Goal: Task Accomplishment & Management: Manage account settings

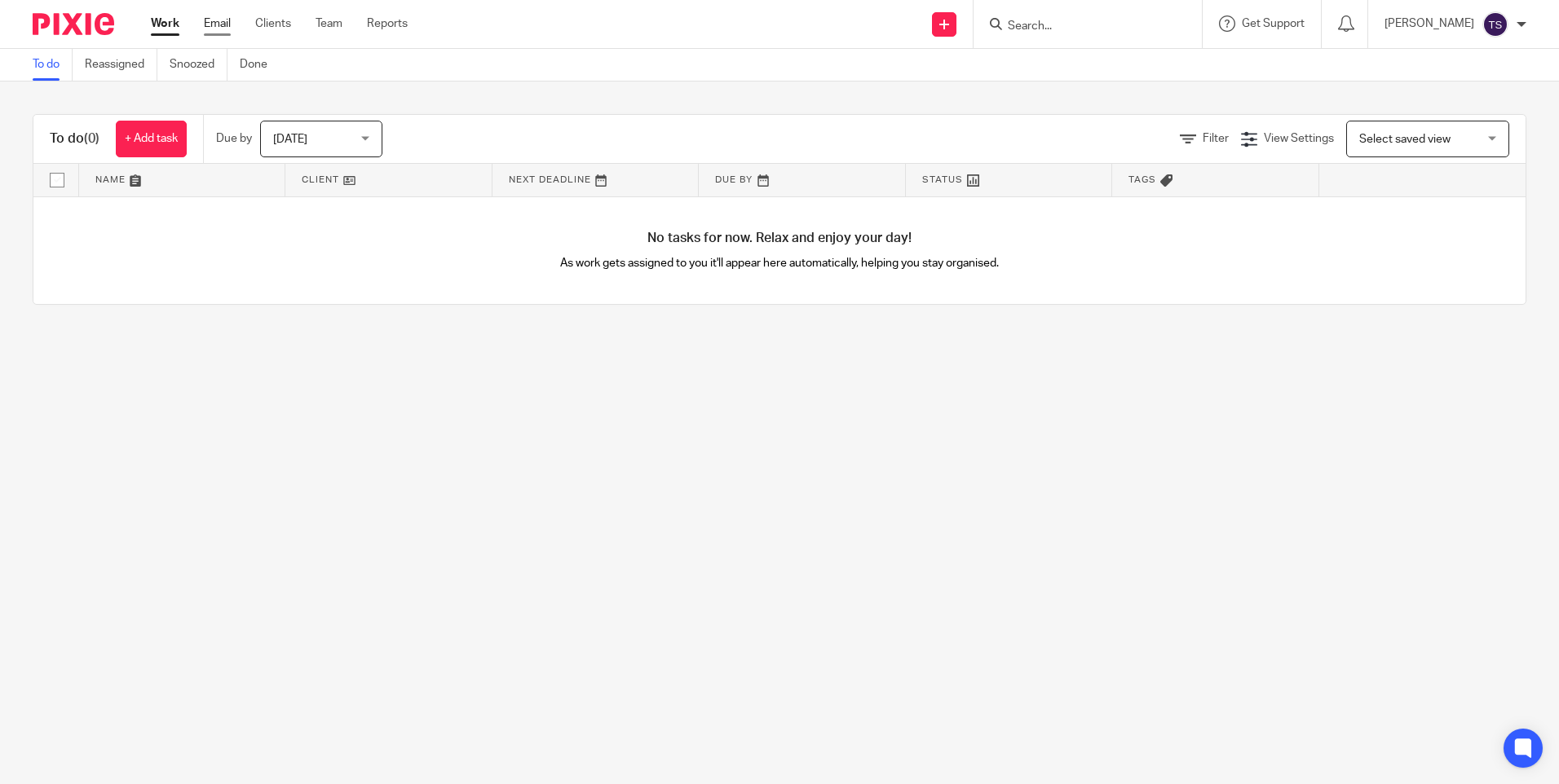
click at [219, 24] on link "Email" at bounding box center [217, 23] width 27 height 16
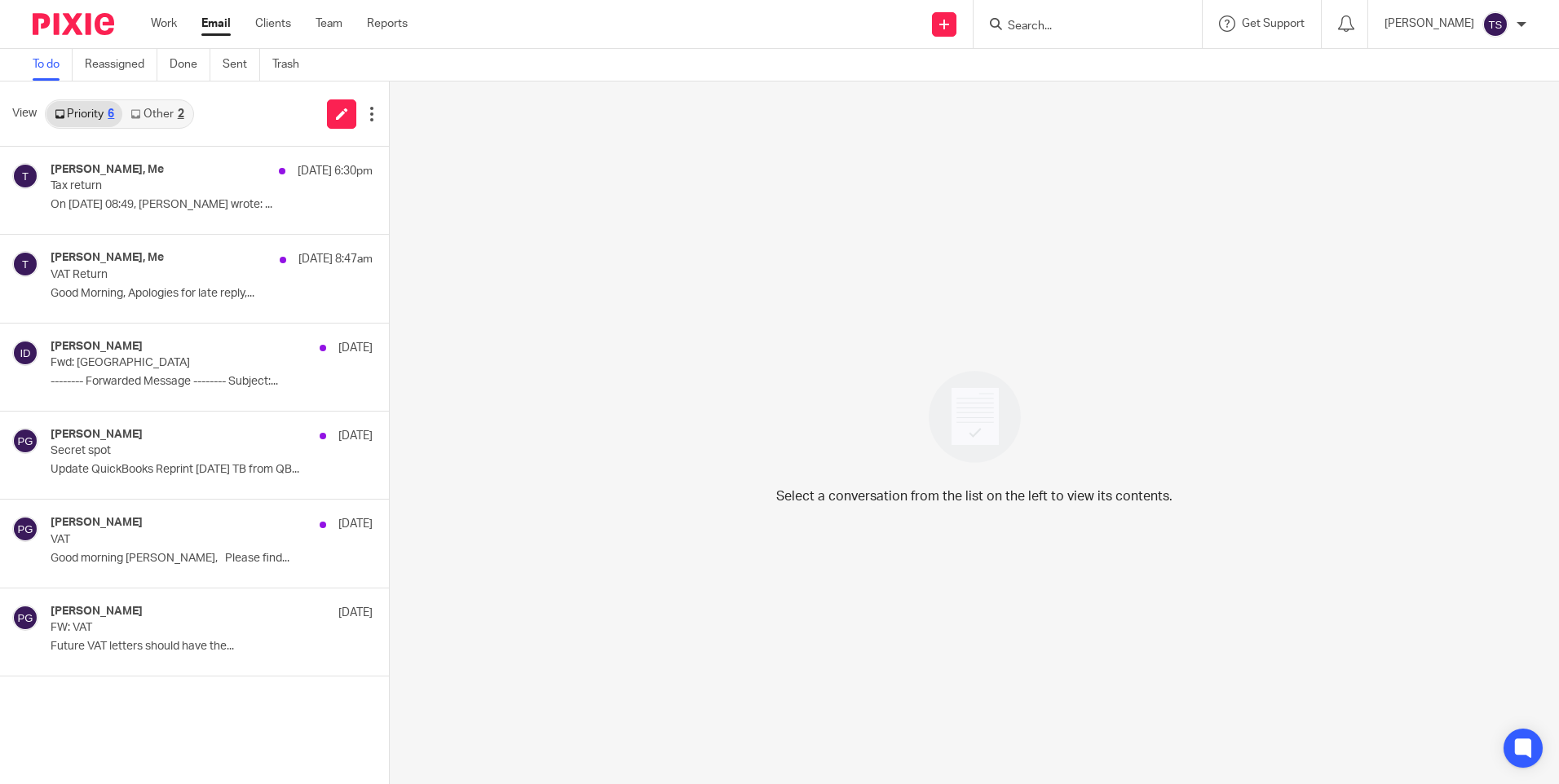
click at [151, 115] on link "Other 2" at bounding box center [156, 114] width 69 height 26
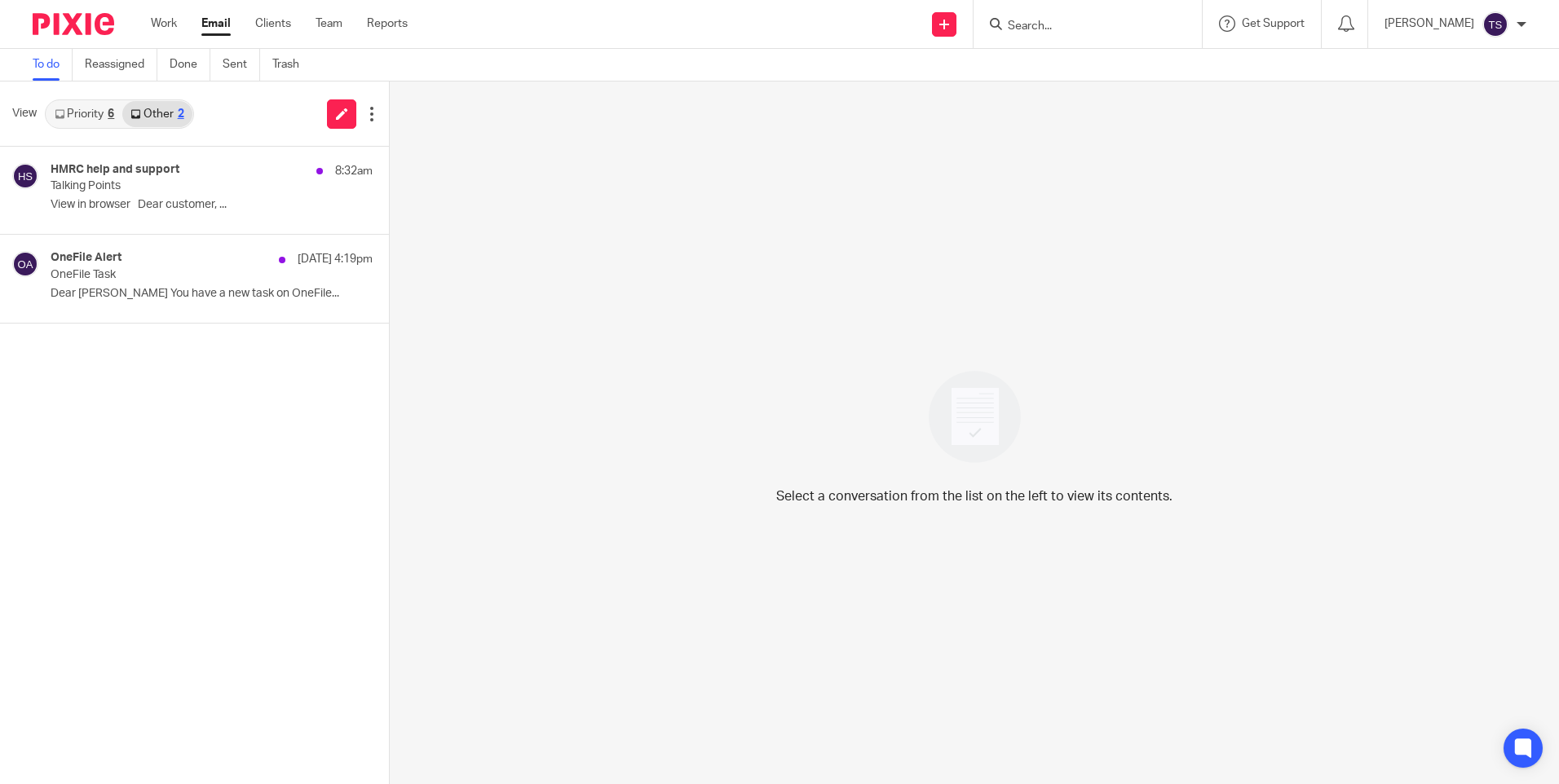
click at [189, 191] on p "Talking Points" at bounding box center [179, 186] width 257 height 13
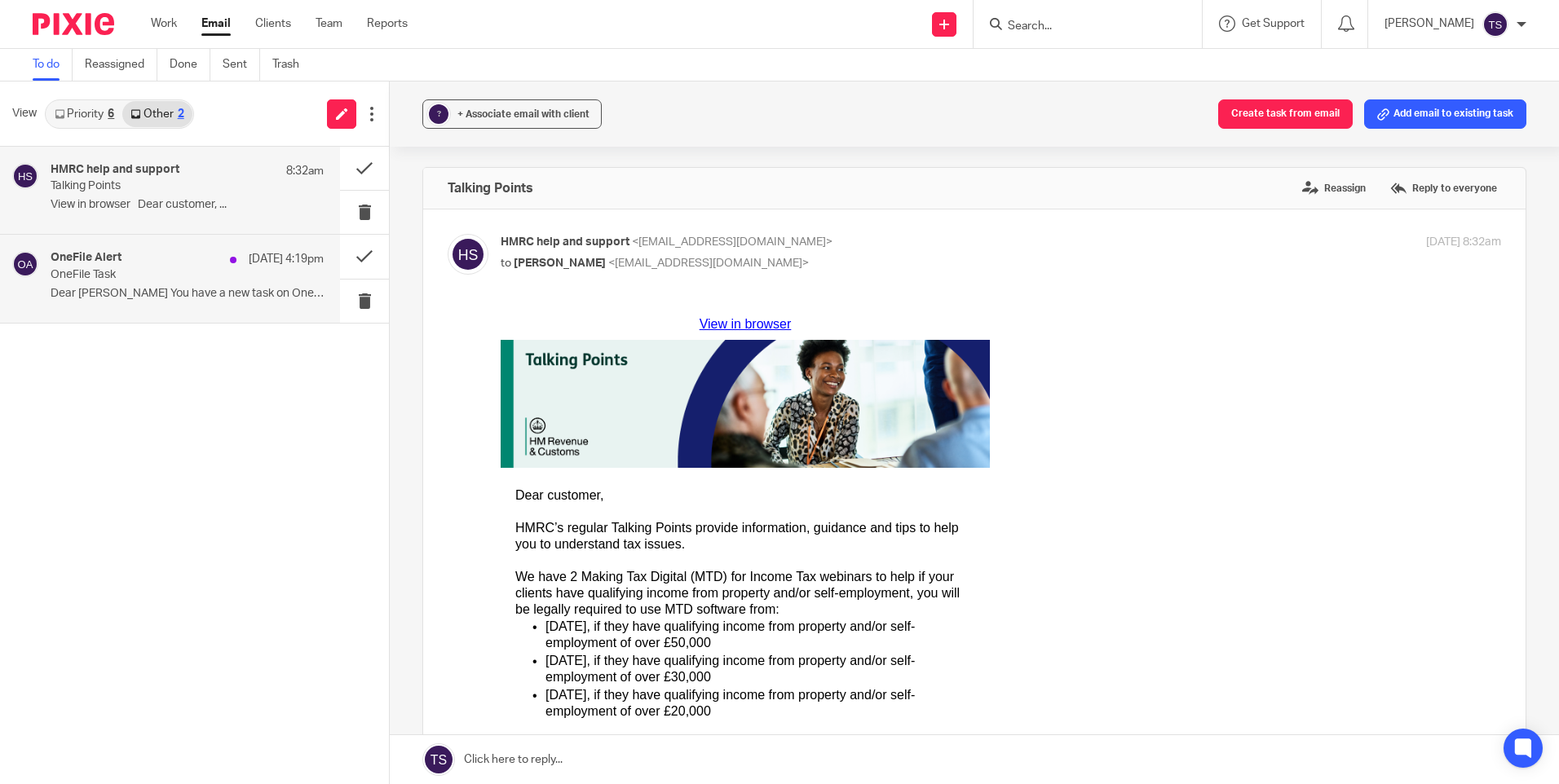
click at [158, 279] on p "OneFile Task" at bounding box center [160, 275] width 219 height 13
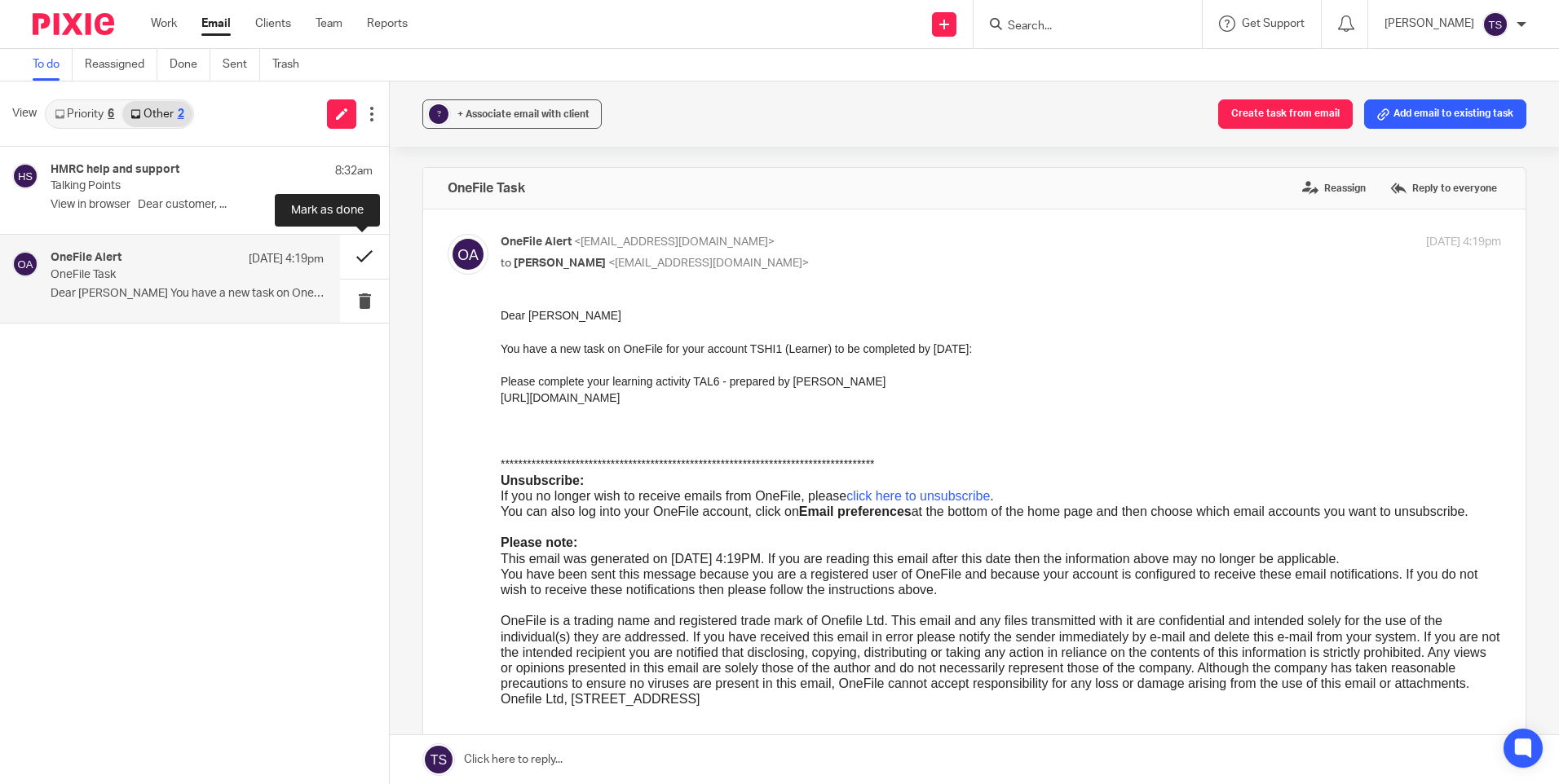
click at [368, 259] on button at bounding box center [364, 256] width 49 height 43
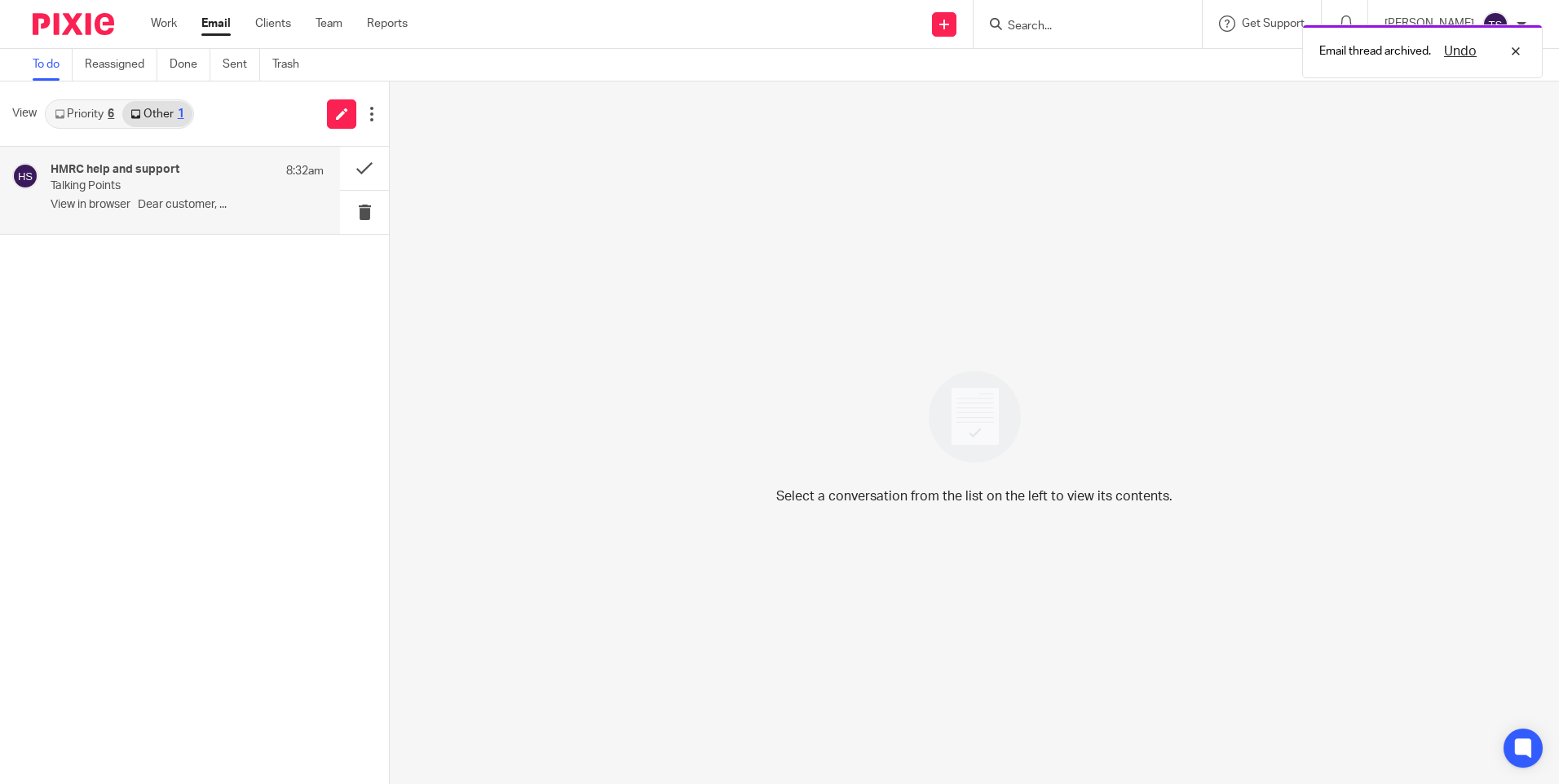
click at [148, 184] on p "Talking Points" at bounding box center [160, 186] width 219 height 13
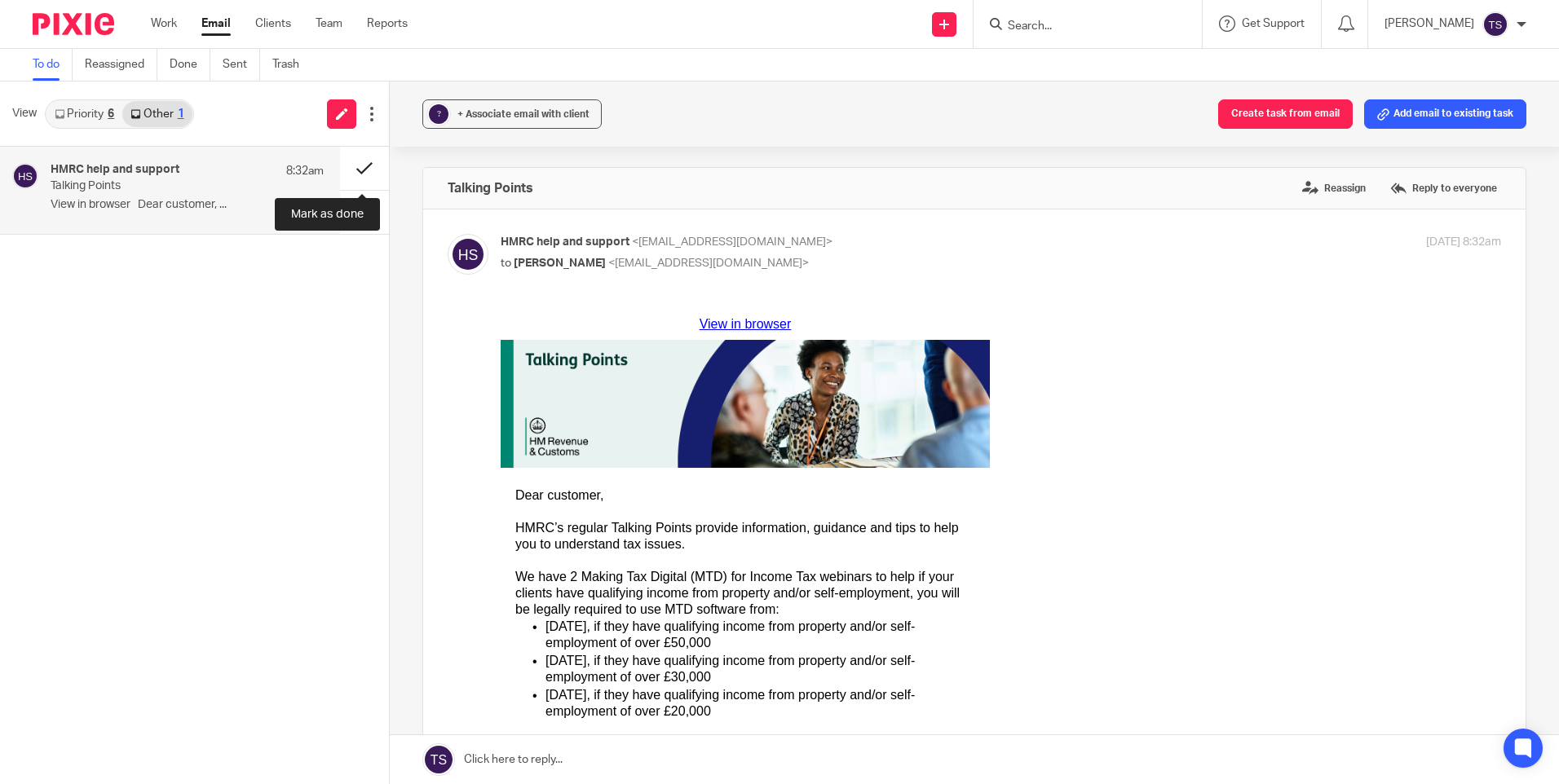
click at [367, 166] on button at bounding box center [364, 167] width 49 height 43
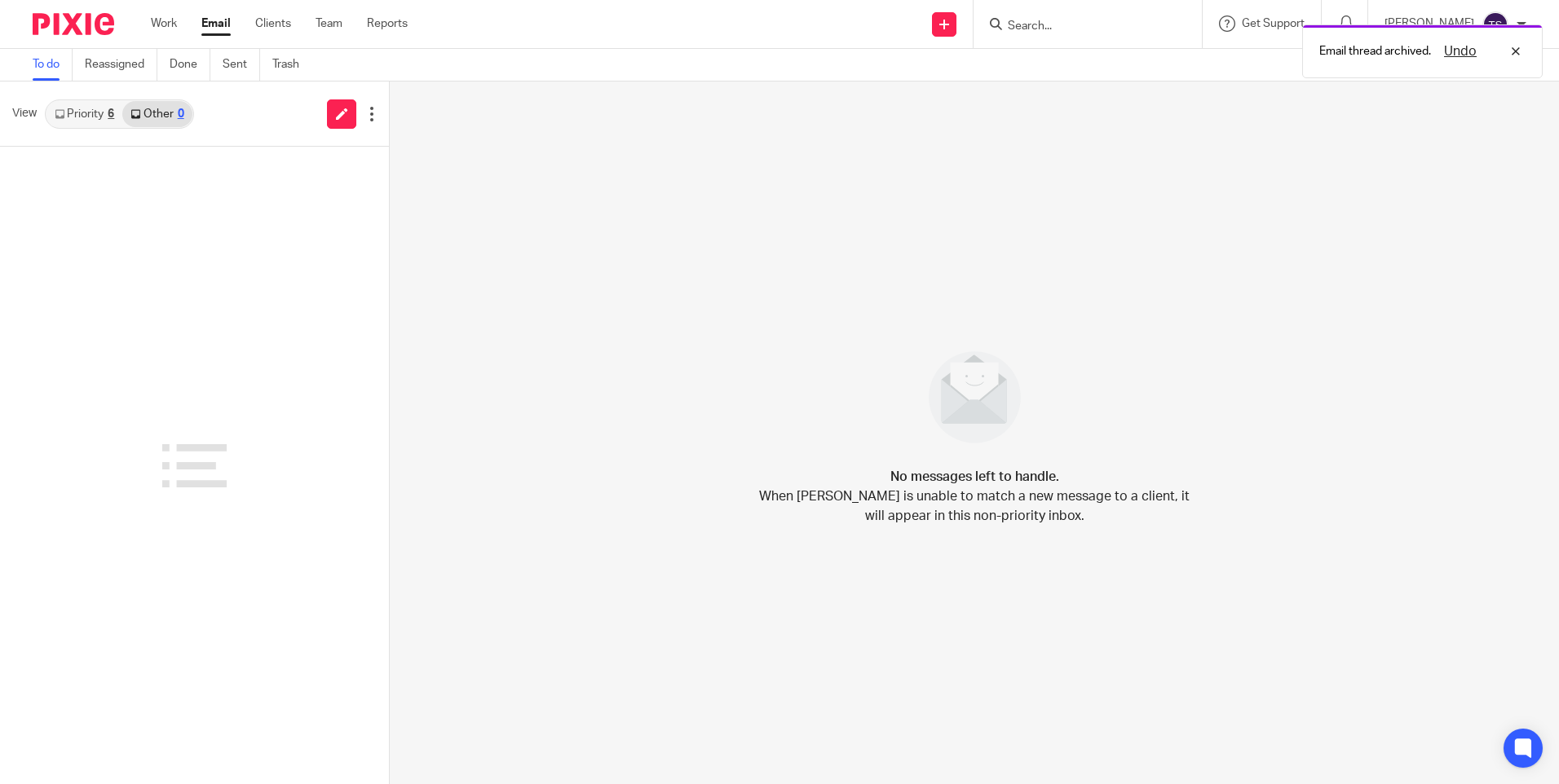
click at [103, 110] on link "Priority 6" at bounding box center [84, 114] width 76 height 26
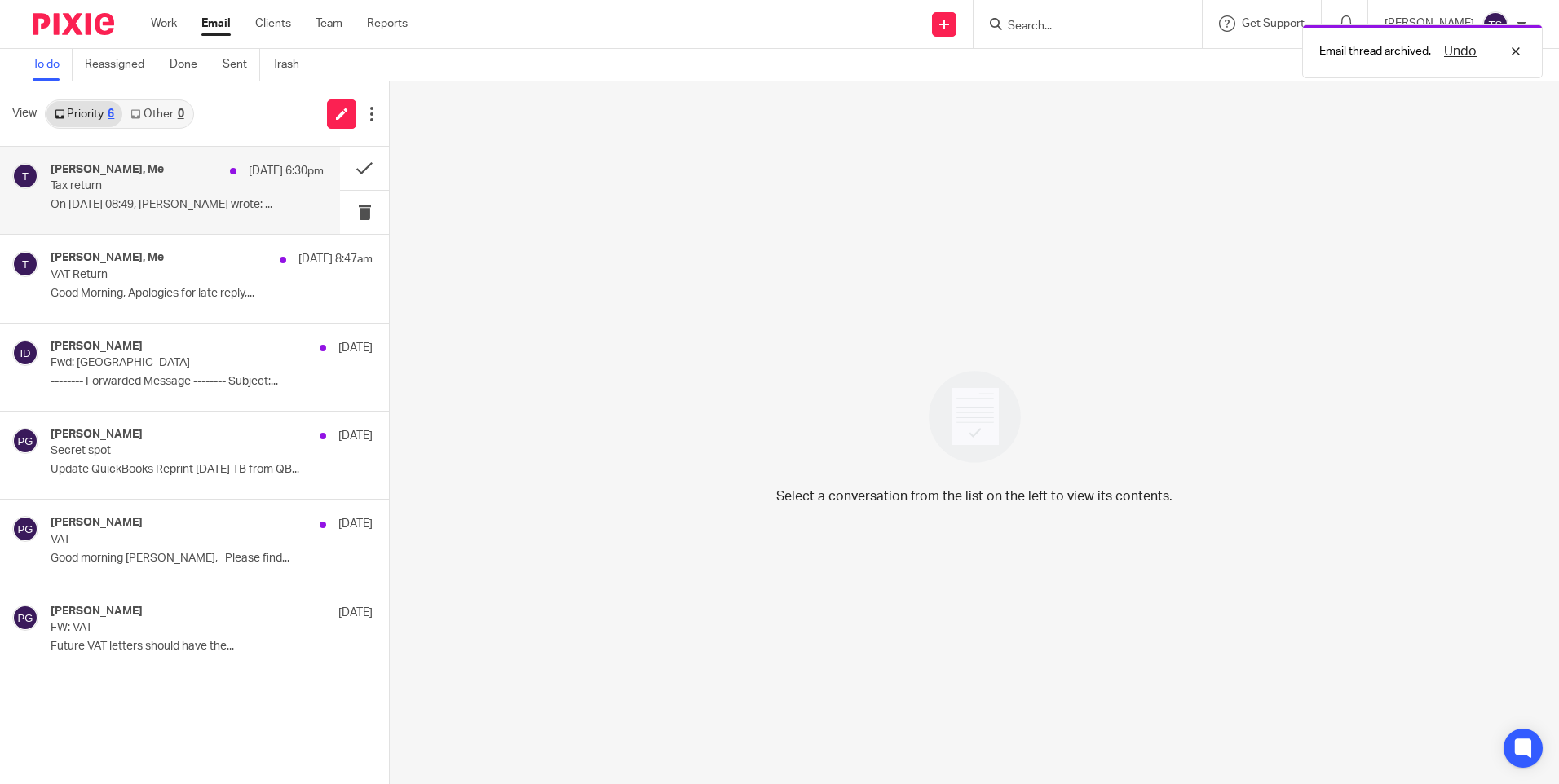
click at [202, 188] on p "Tax return" at bounding box center [160, 186] width 219 height 13
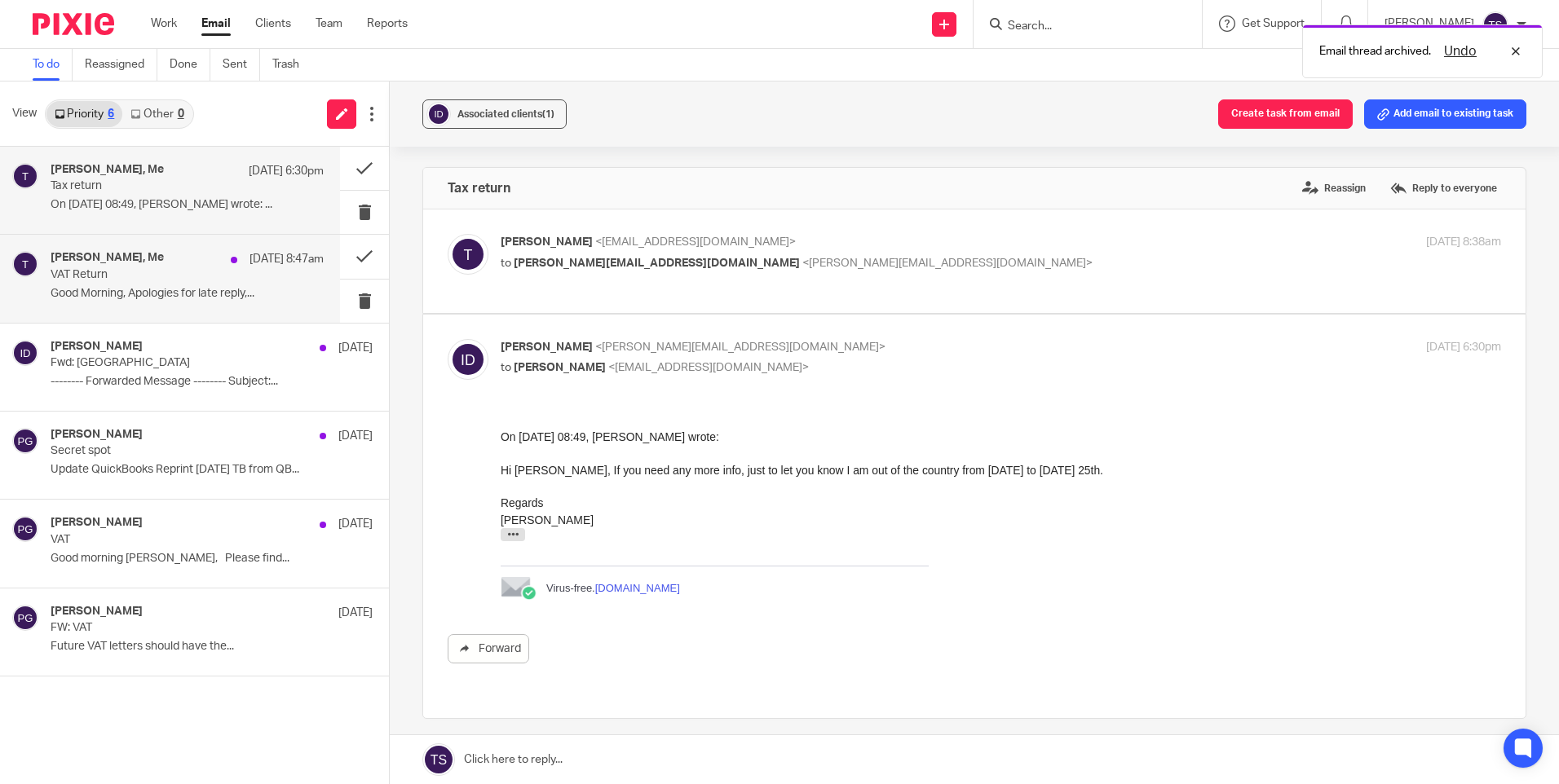
click at [212, 282] on div "[PERSON_NAME], Me [DATE] 8:47am VAT Return Good Morning, Apologies for late rep…" at bounding box center [187, 278] width 273 height 55
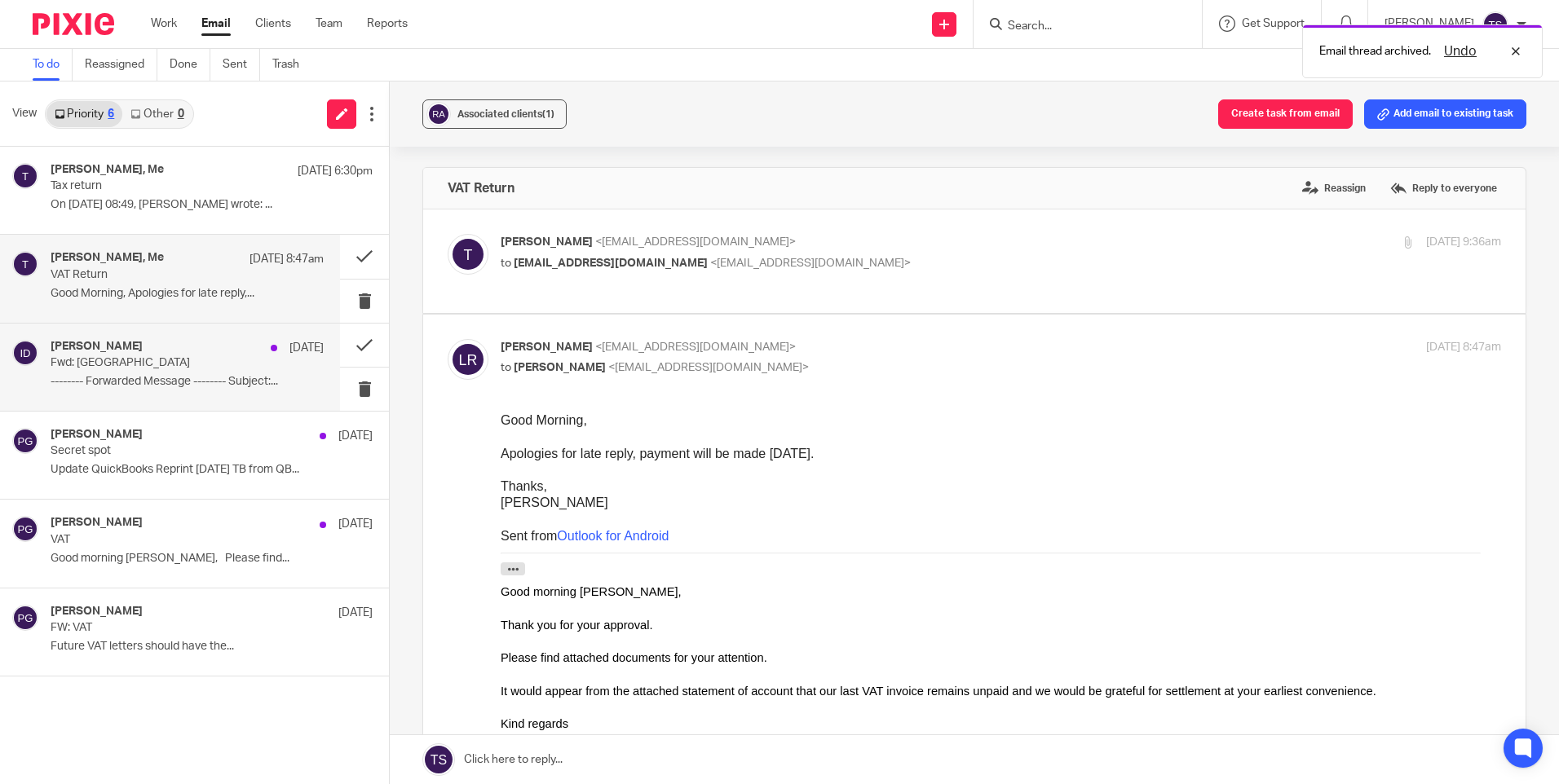
click at [188, 363] on p "Fwd: [GEOGRAPHIC_DATA]" at bounding box center [160, 363] width 219 height 13
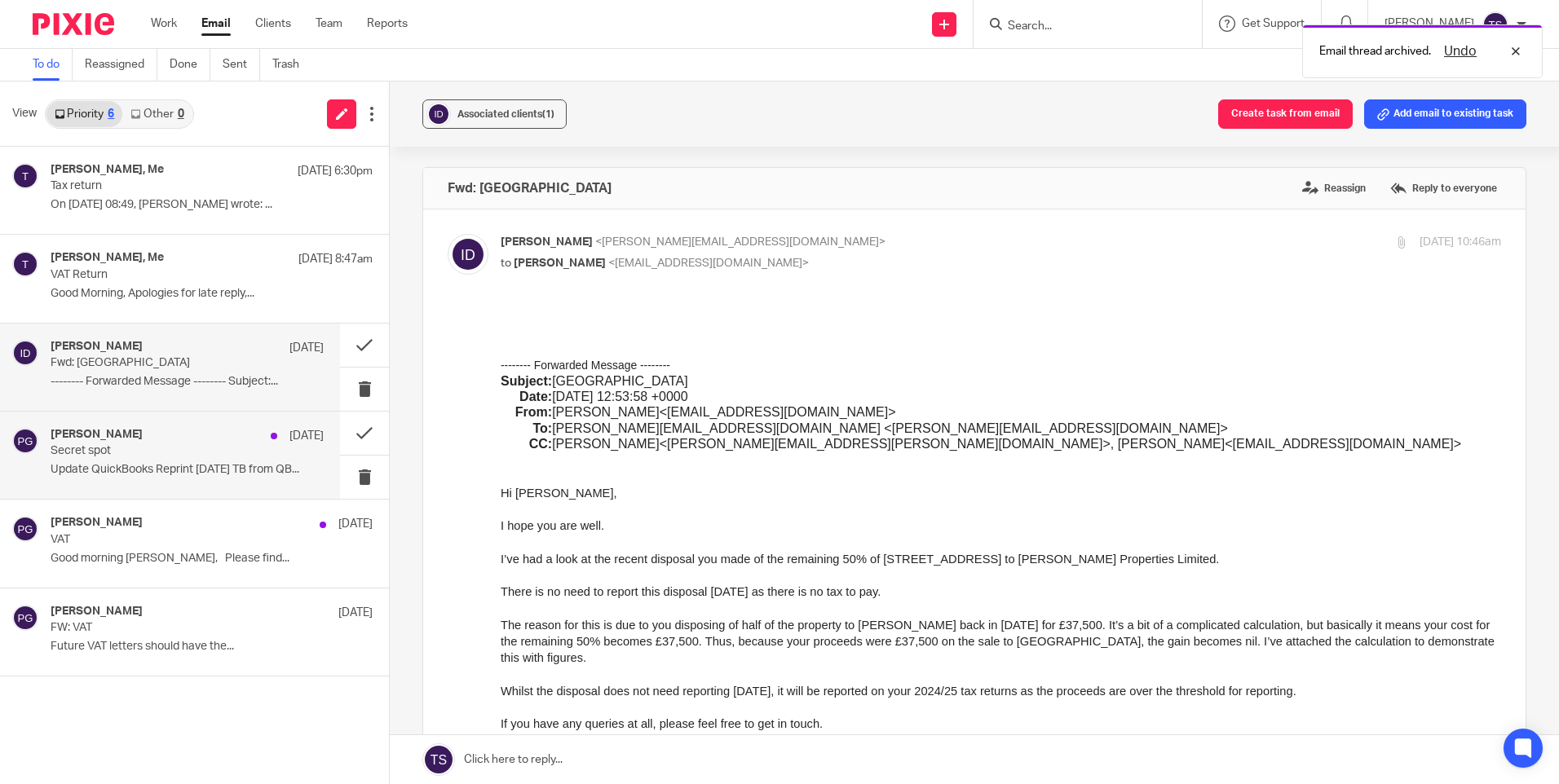
click at [158, 468] on p "Update QuickBooks Reprint [DATE] TB from QB..." at bounding box center [187, 469] width 273 height 13
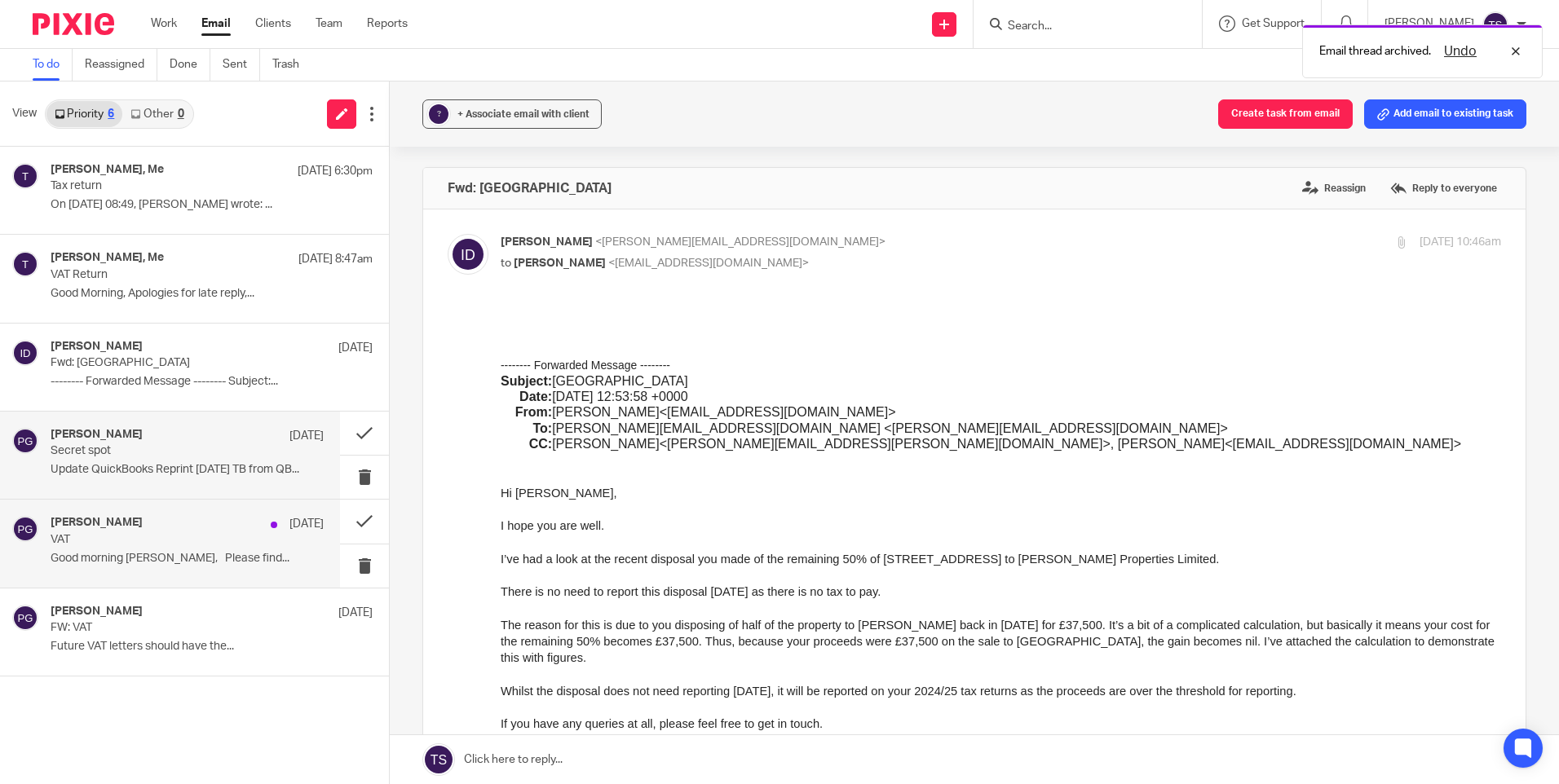
click at [145, 542] on p "VAT" at bounding box center [160, 540] width 219 height 13
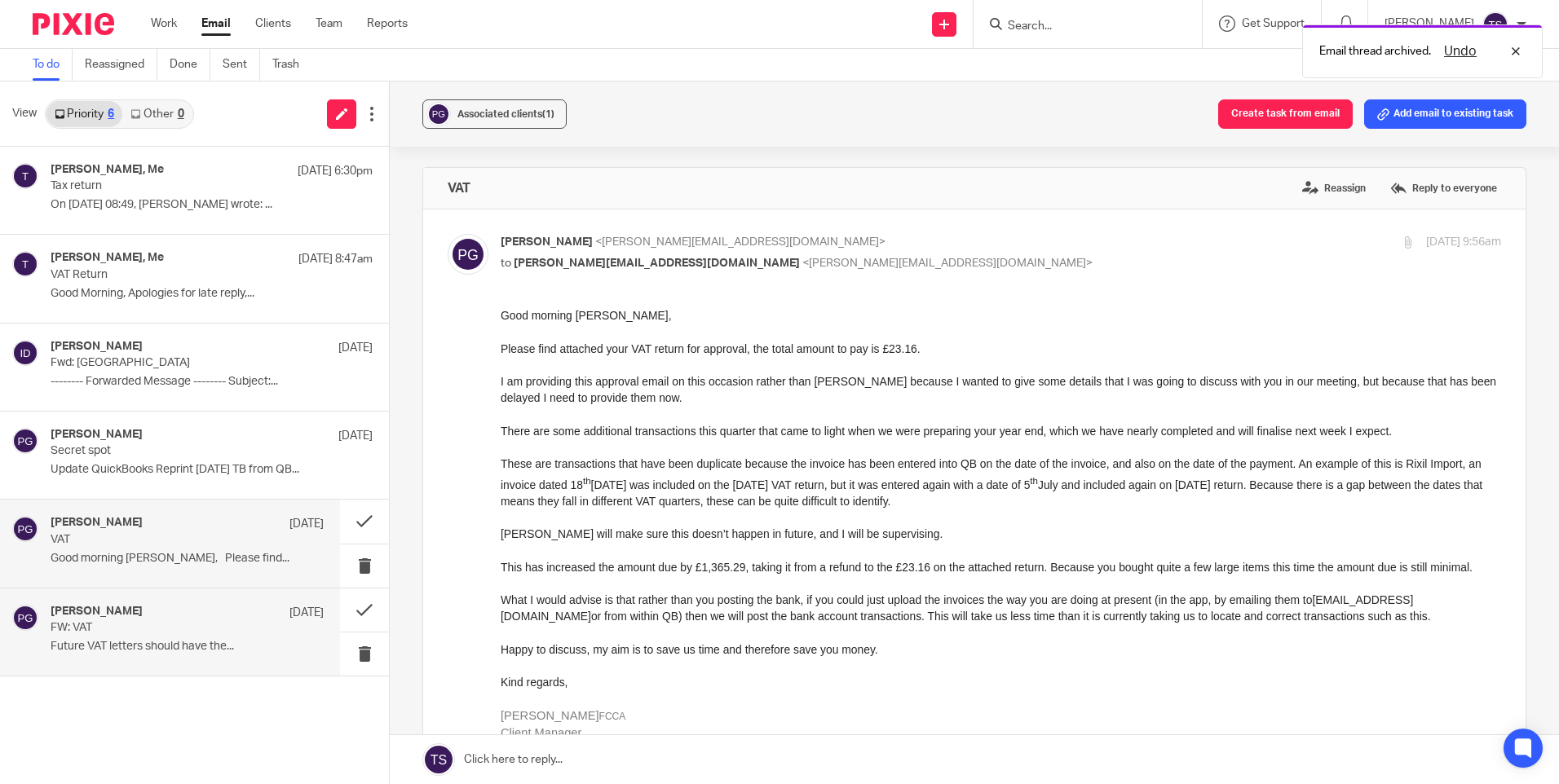
click at [172, 638] on div "[PERSON_NAME] [DATE] FW: VAT Future VAT letters should have the..." at bounding box center [187, 632] width 273 height 55
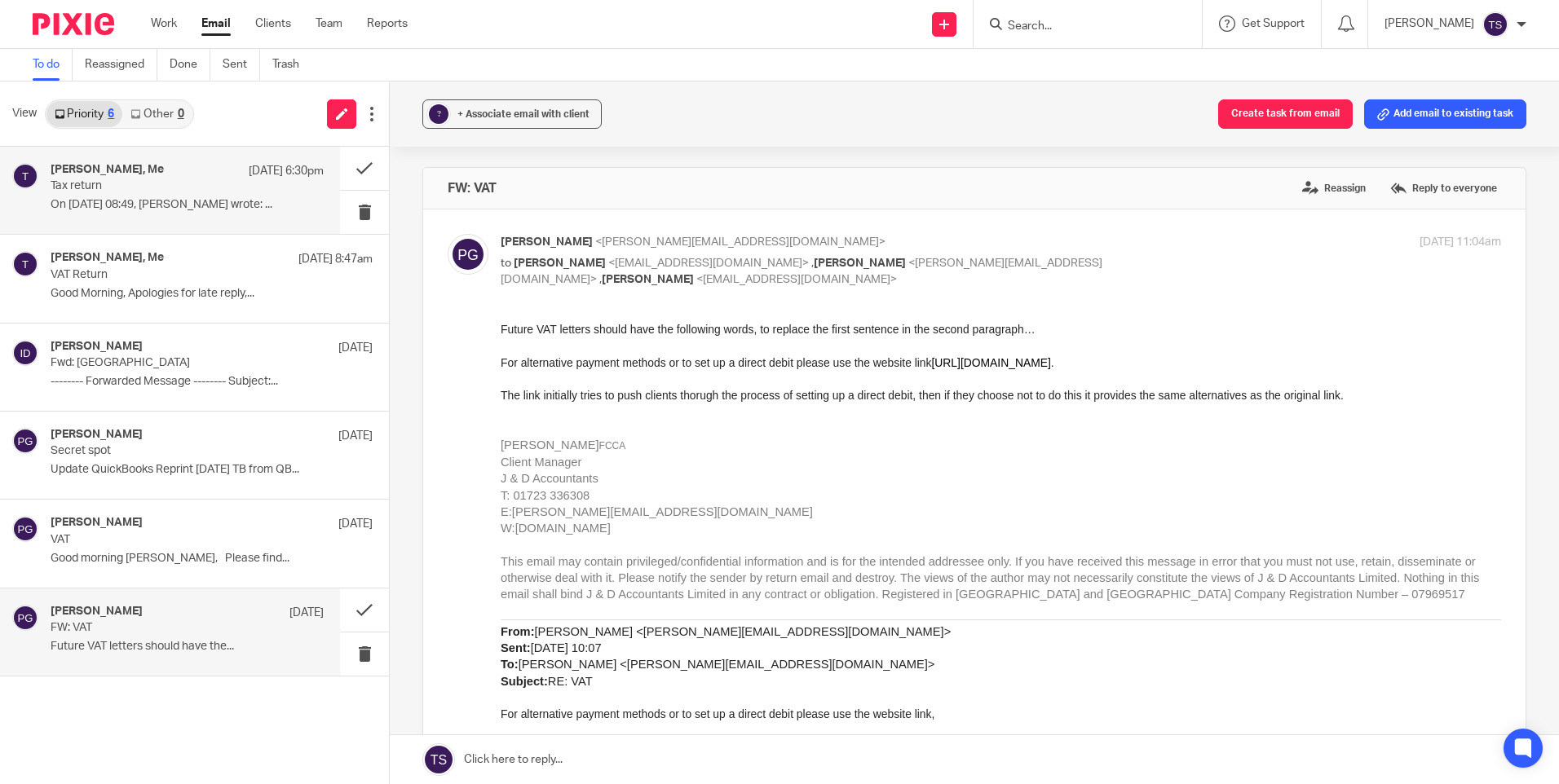
click at [131, 204] on p "On [DATE] 08:49, [PERSON_NAME] wrote: ..." at bounding box center [187, 204] width 273 height 13
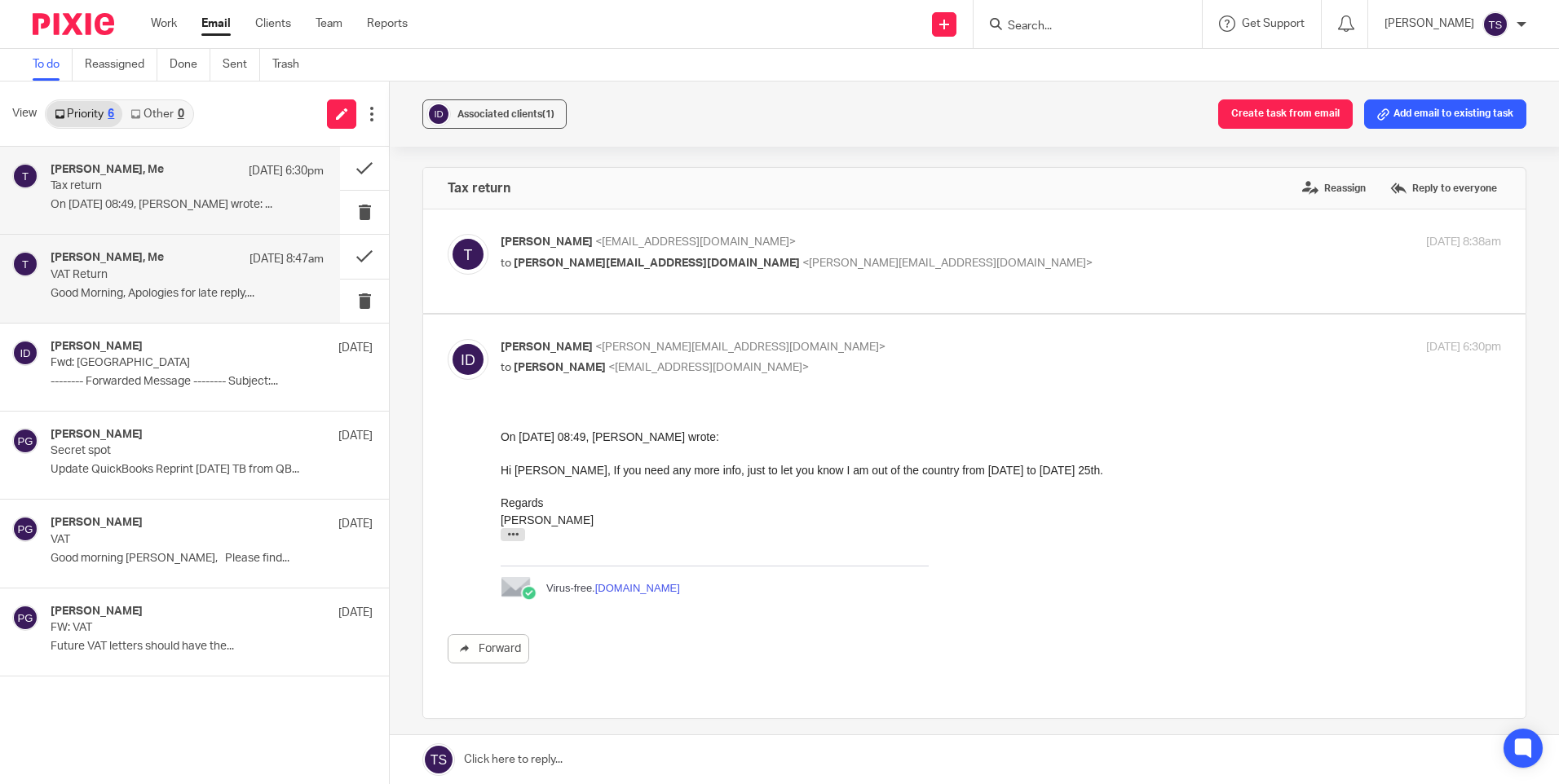
click at [151, 265] on div "[PERSON_NAME], Me [DATE] 8:47am" at bounding box center [187, 258] width 273 height 16
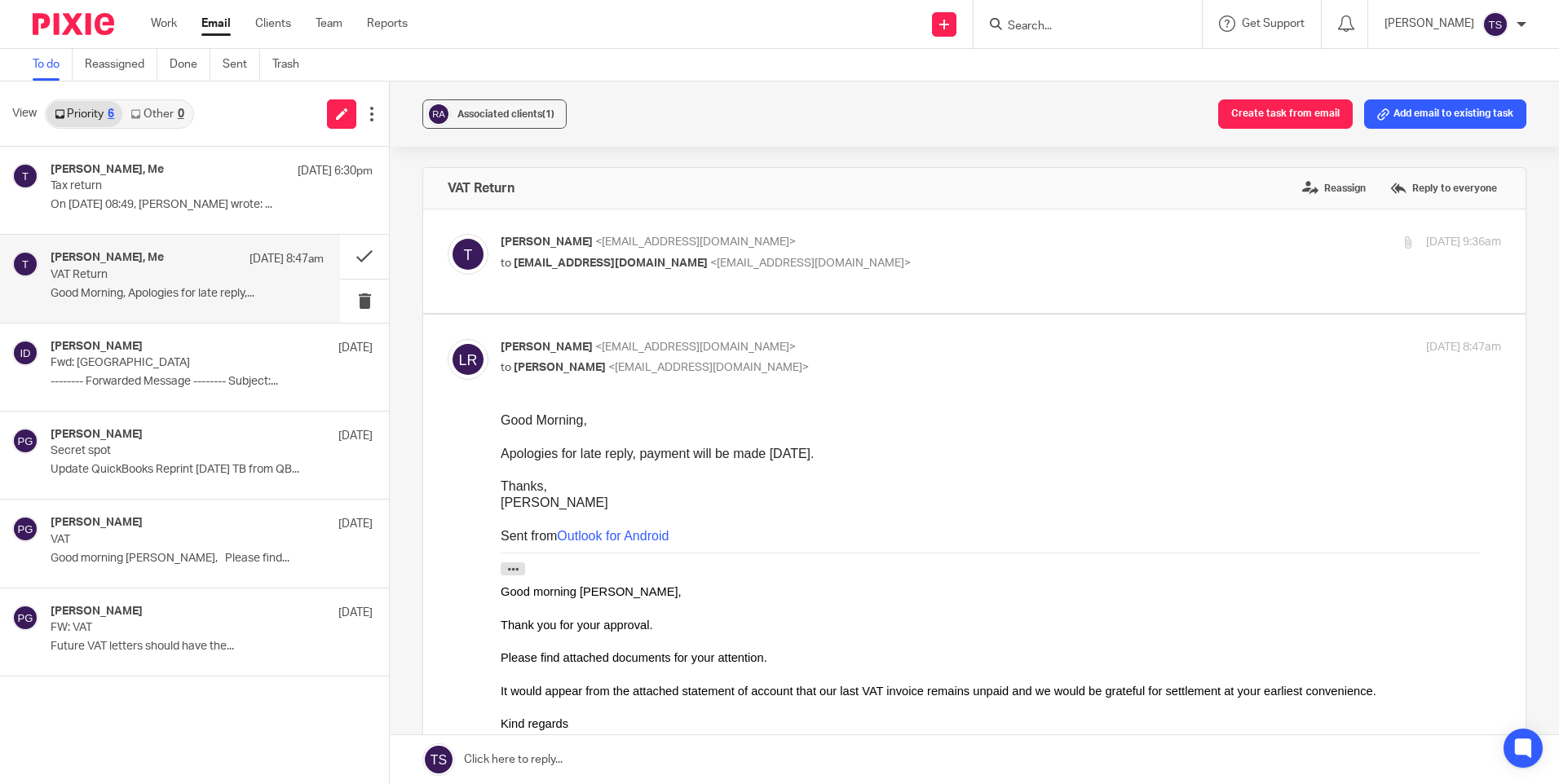
click at [753, 251] on div "[PERSON_NAME] <[EMAIL_ADDRESS][DOMAIN_NAME]> to [EMAIL_ADDRESS][DOMAIN_NAME] <[…" at bounding box center [834, 252] width 667 height 38
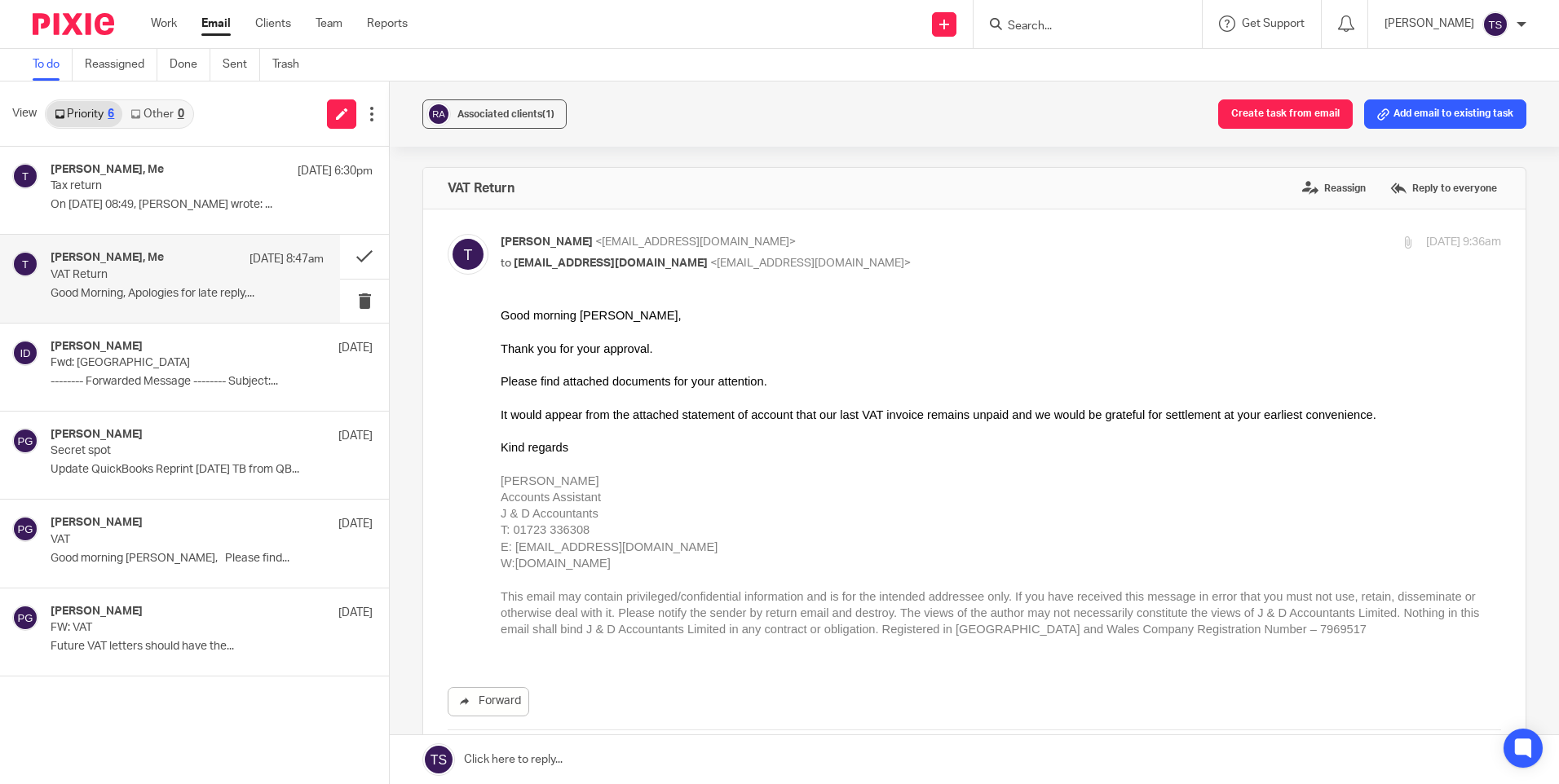
click at [795, 243] on p "[PERSON_NAME] <[EMAIL_ADDRESS][DOMAIN_NAME]>" at bounding box center [834, 242] width 667 height 17
checkbox input "false"
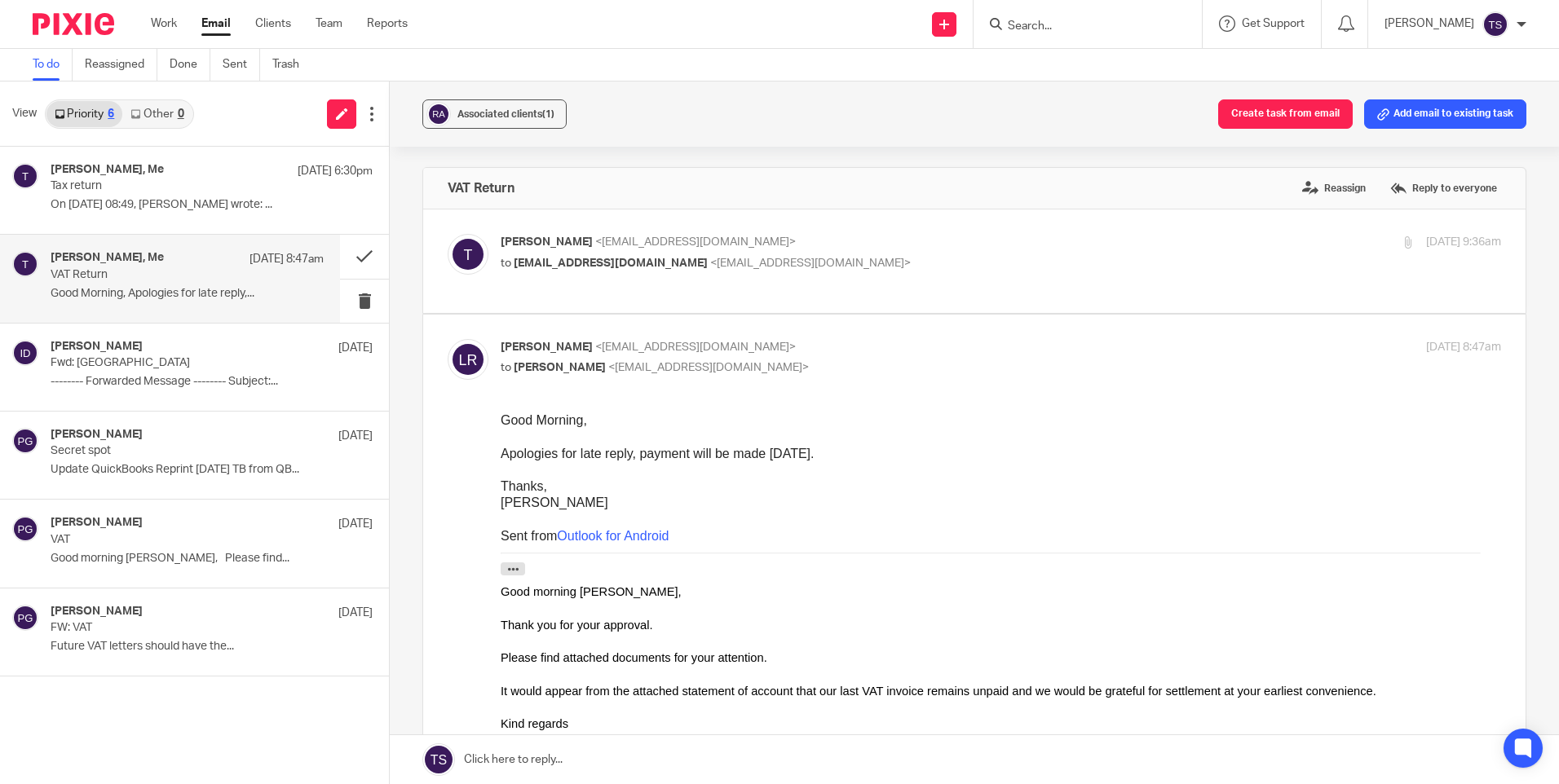
click at [755, 135] on div "Associated clients (1) Create task from email Add email to existing task" at bounding box center [973, 114] width 1169 height 66
click at [703, 109] on div "Associated clients (1) Create task from email Add email to existing task" at bounding box center [973, 114] width 1169 height 66
click at [153, 196] on div "[PERSON_NAME], Me [DATE] 6:30pm Tax return On [DATE] 08:49, [PERSON_NAME] wrote…" at bounding box center [187, 190] width 273 height 55
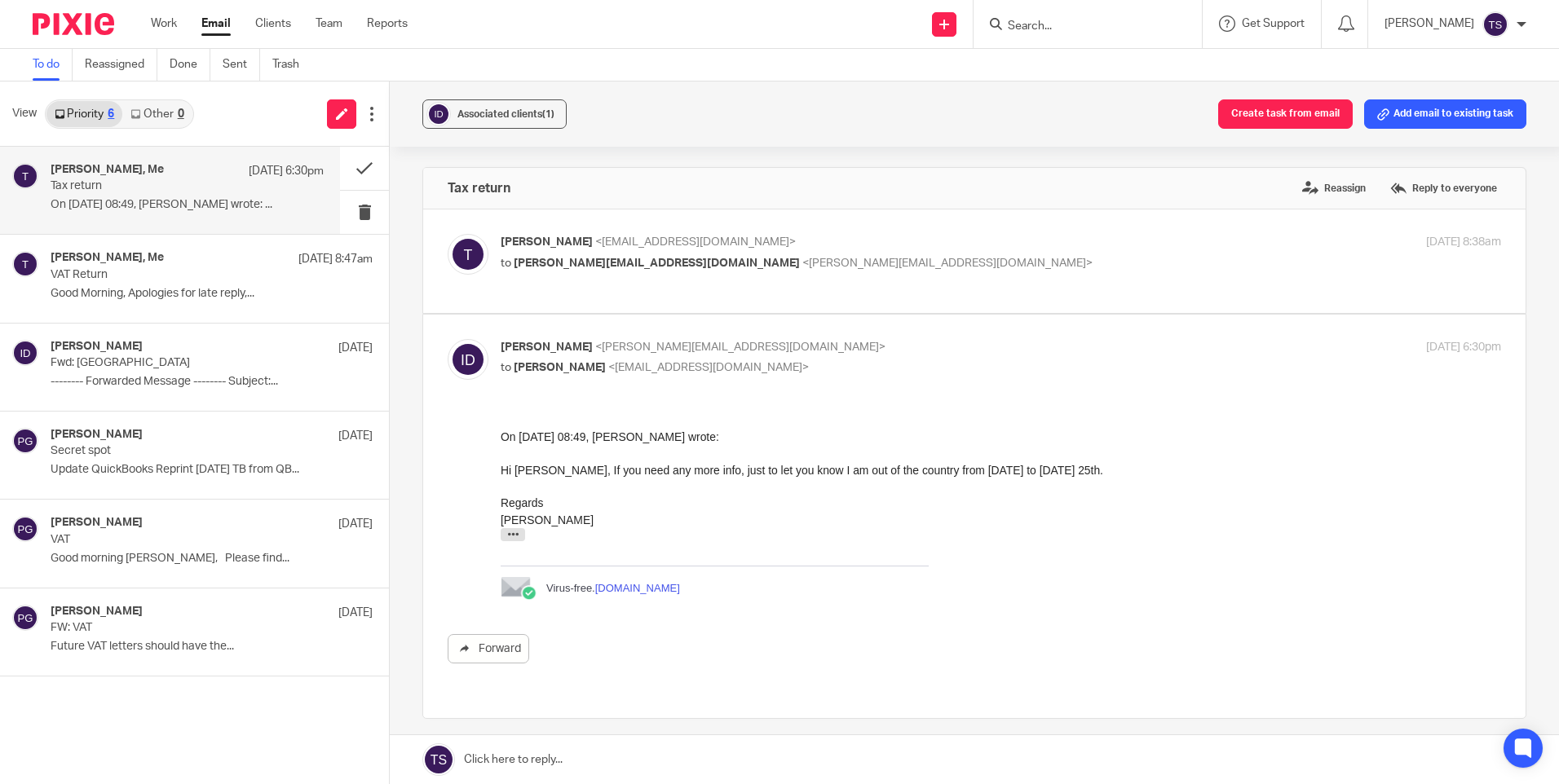
click at [892, 266] on p "to [PERSON_NAME][EMAIL_ADDRESS][DOMAIN_NAME] <[PERSON_NAME][EMAIL_ADDRESS][DOMA…" at bounding box center [834, 263] width 667 height 17
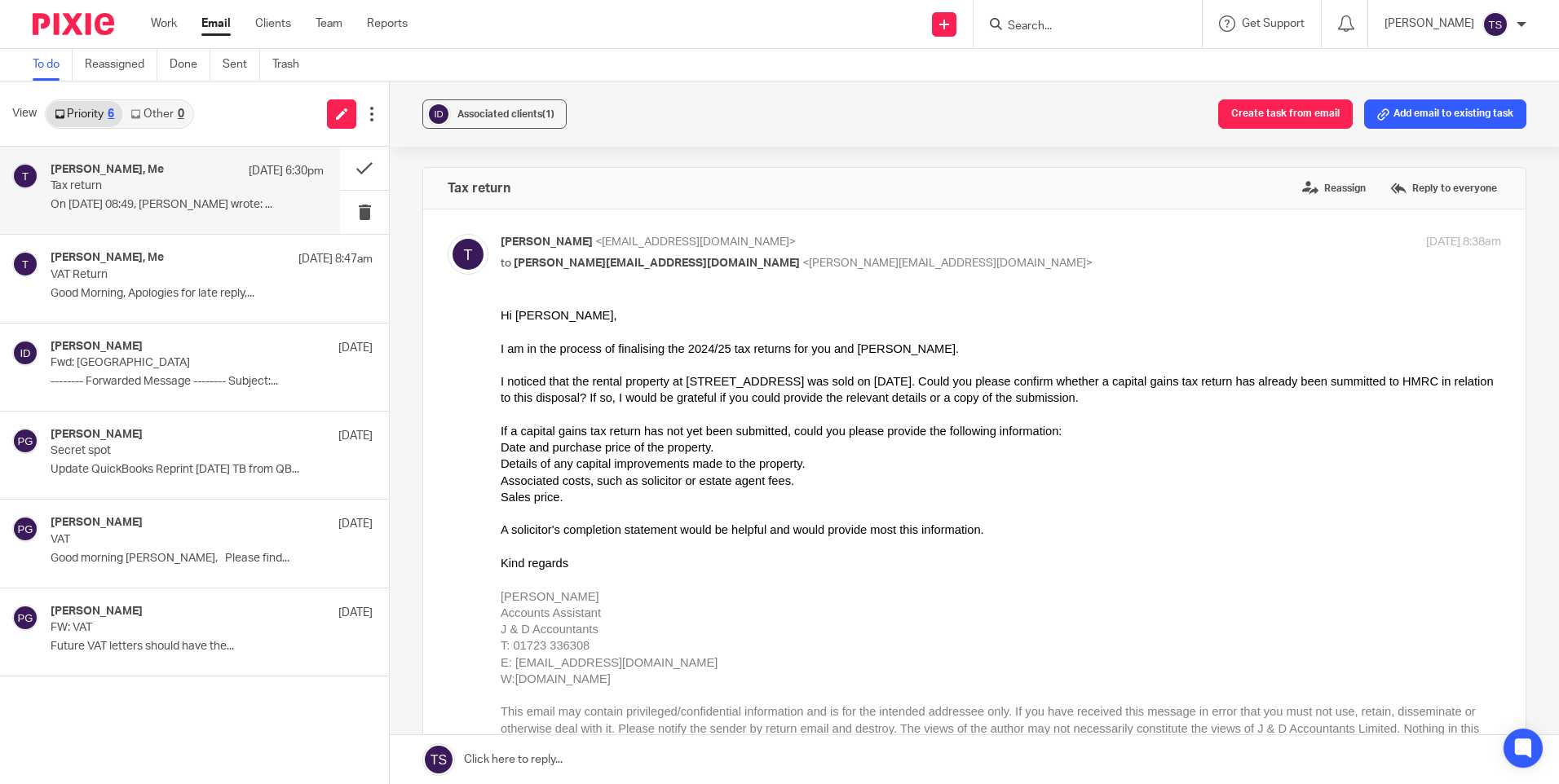
click at [892, 267] on p "to [PERSON_NAME][EMAIL_ADDRESS][DOMAIN_NAME] <[PERSON_NAME][EMAIL_ADDRESS][DOMA…" at bounding box center [834, 263] width 667 height 17
checkbox input "false"
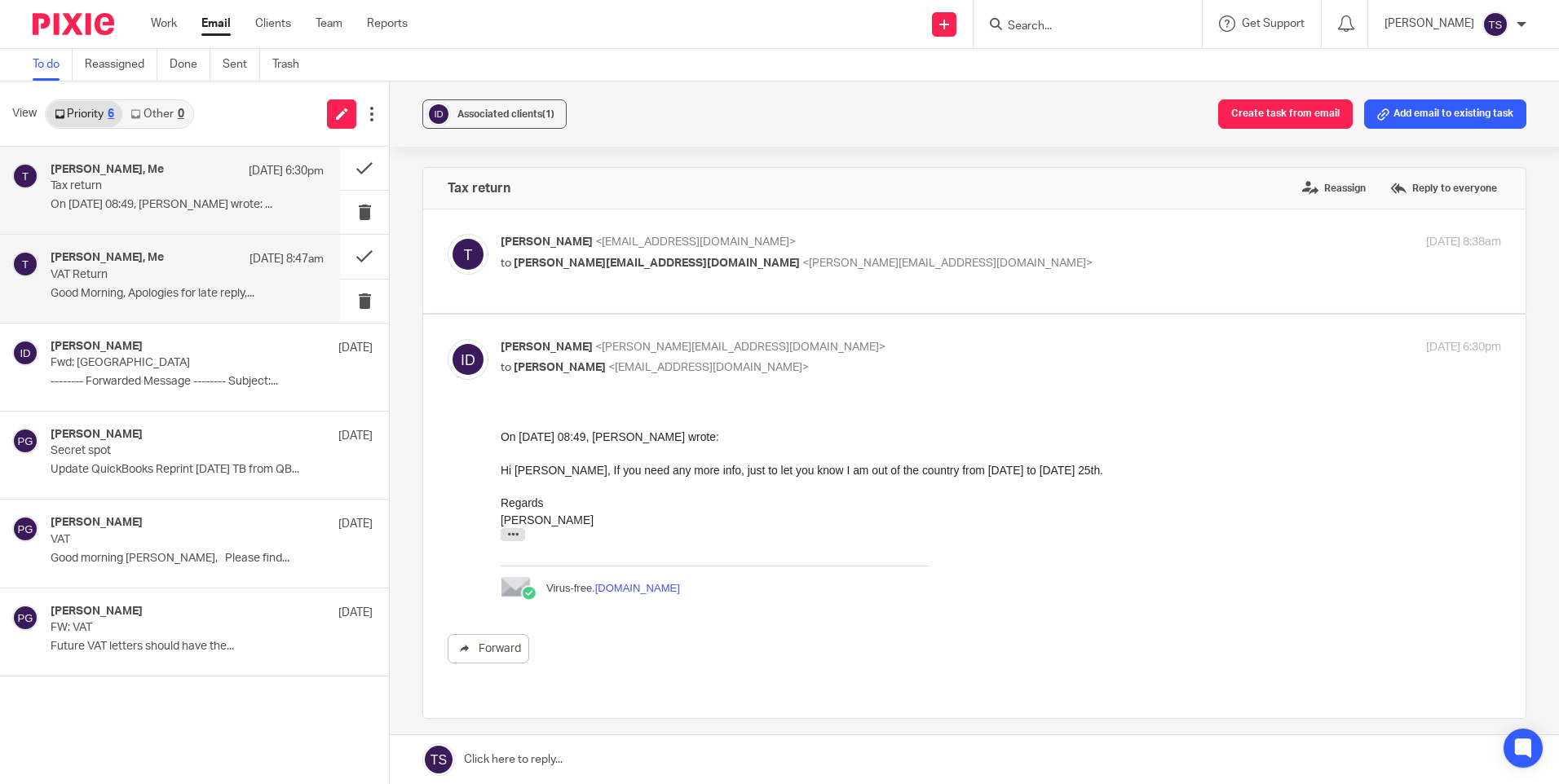
click at [215, 270] on p "VAT Return" at bounding box center [160, 275] width 219 height 13
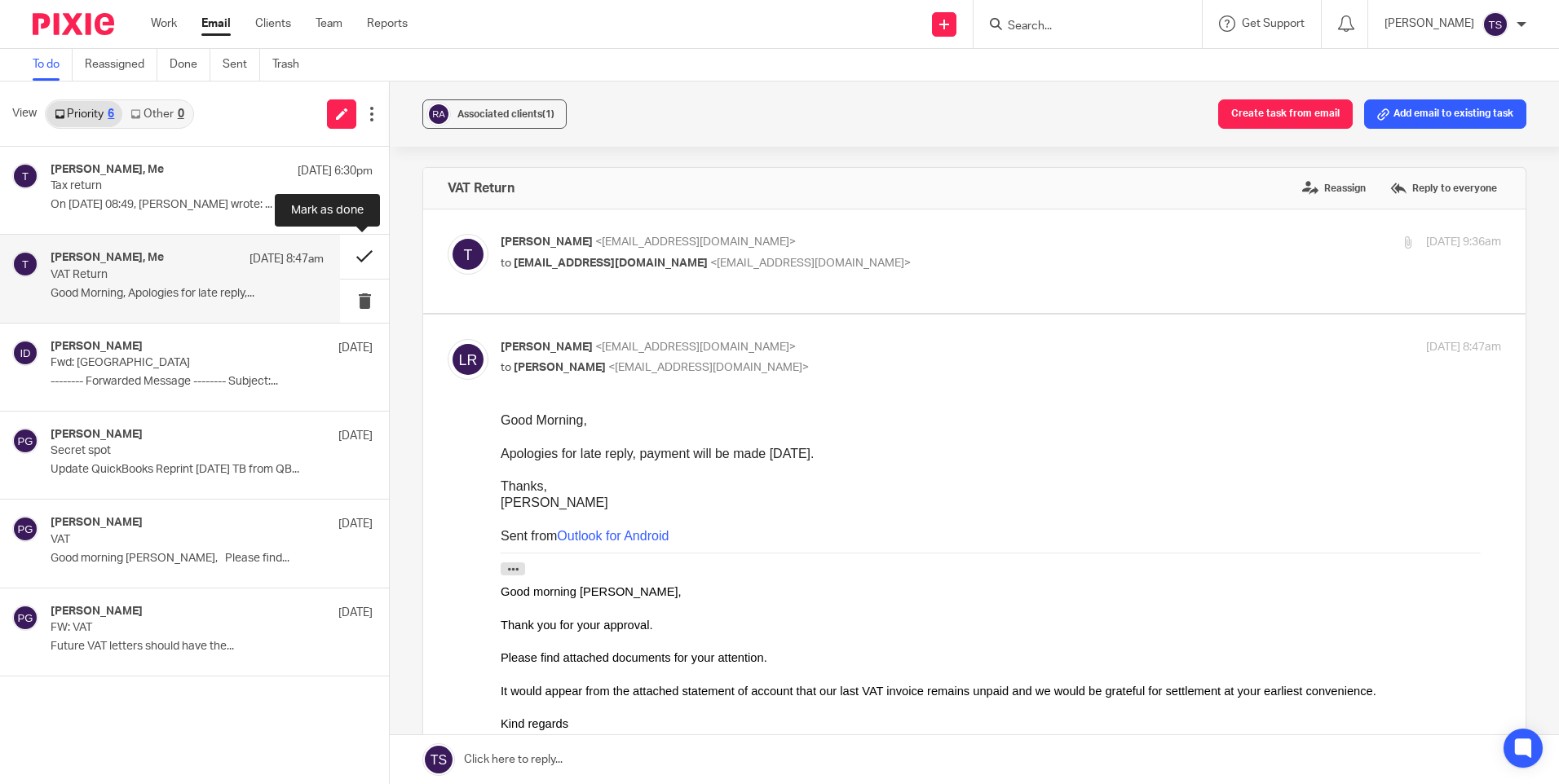
click at [379, 257] on button at bounding box center [364, 256] width 49 height 43
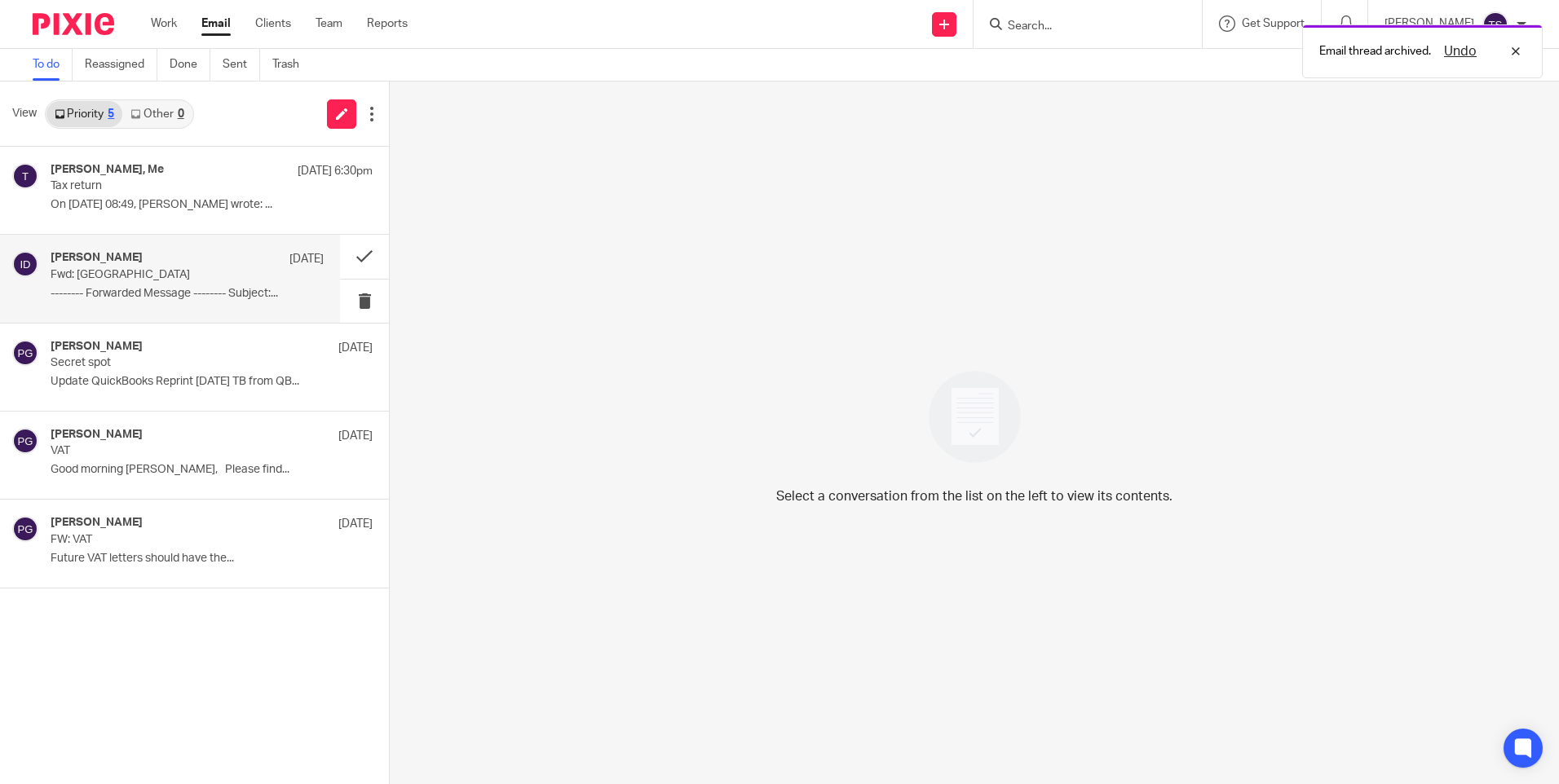
click at [176, 302] on div "[PERSON_NAME] [DATE] Fwd: CGT Hoxton Road -------- Forwarded Message -------- S…" at bounding box center [187, 278] width 273 height 55
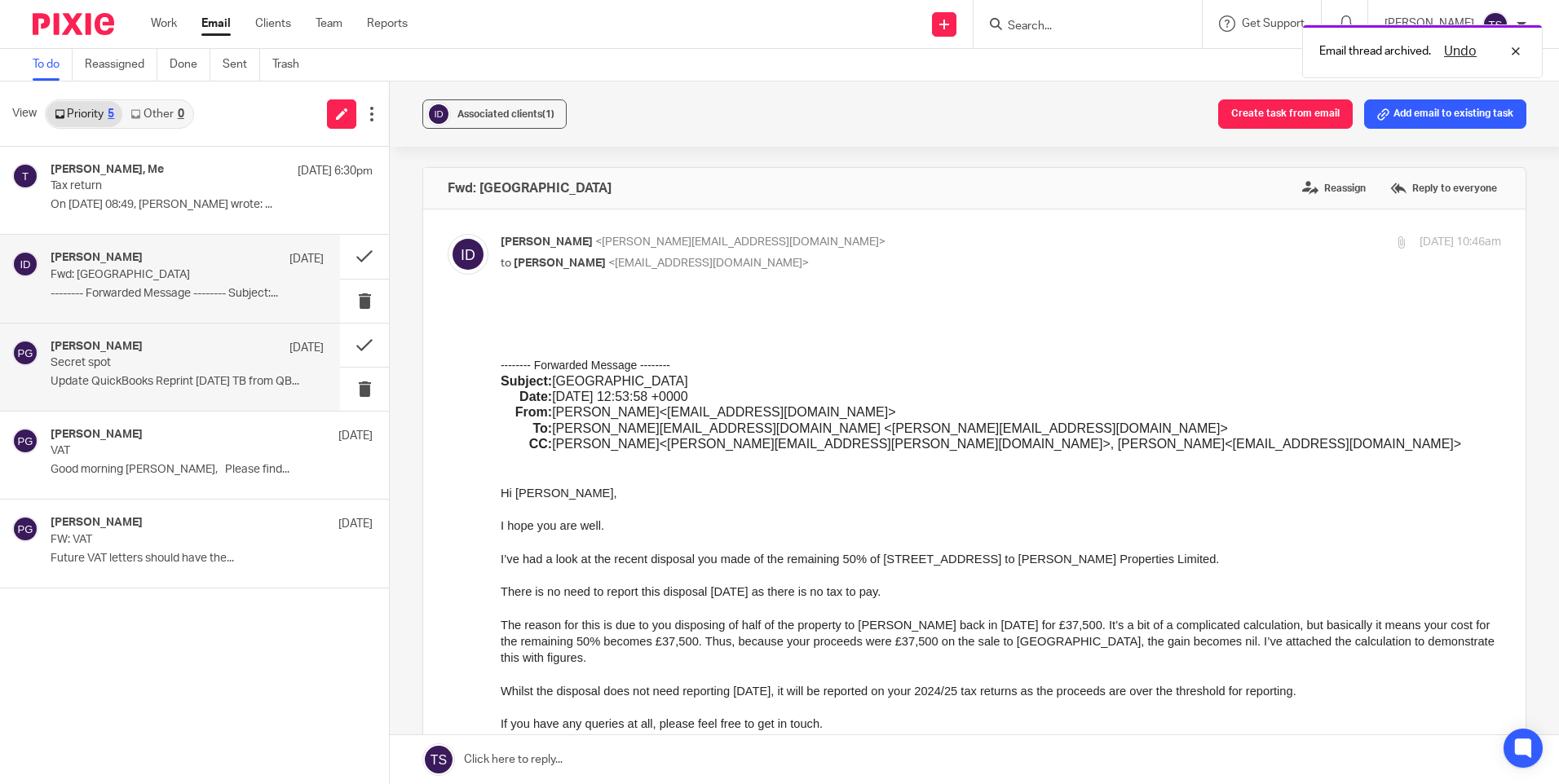
click at [155, 375] on p "Update QuickBooks Reprint [DATE] TB from QB..." at bounding box center [187, 382] width 273 height 13
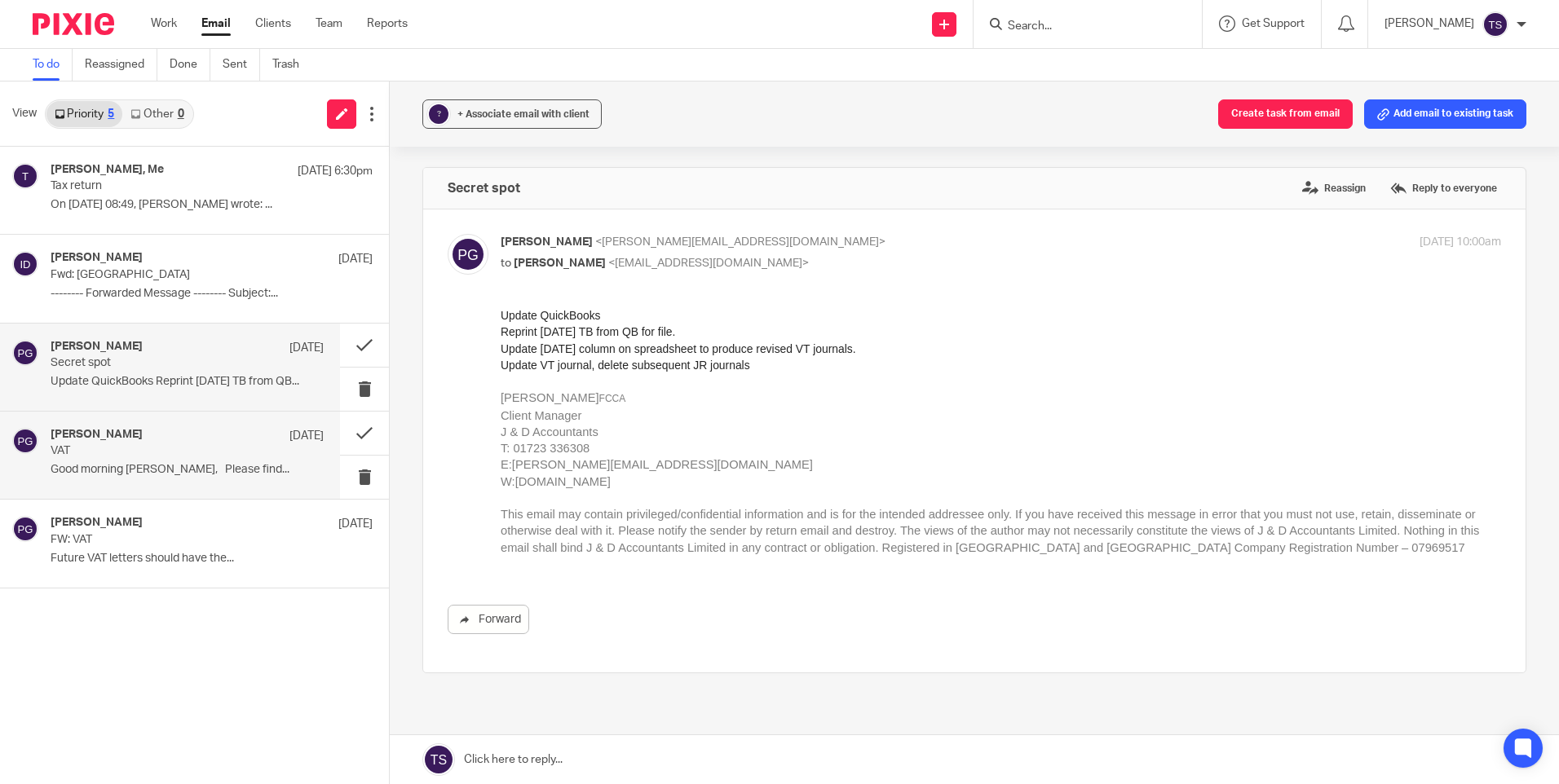
click at [159, 443] on div "[PERSON_NAME] [DATE]" at bounding box center [187, 436] width 273 height 16
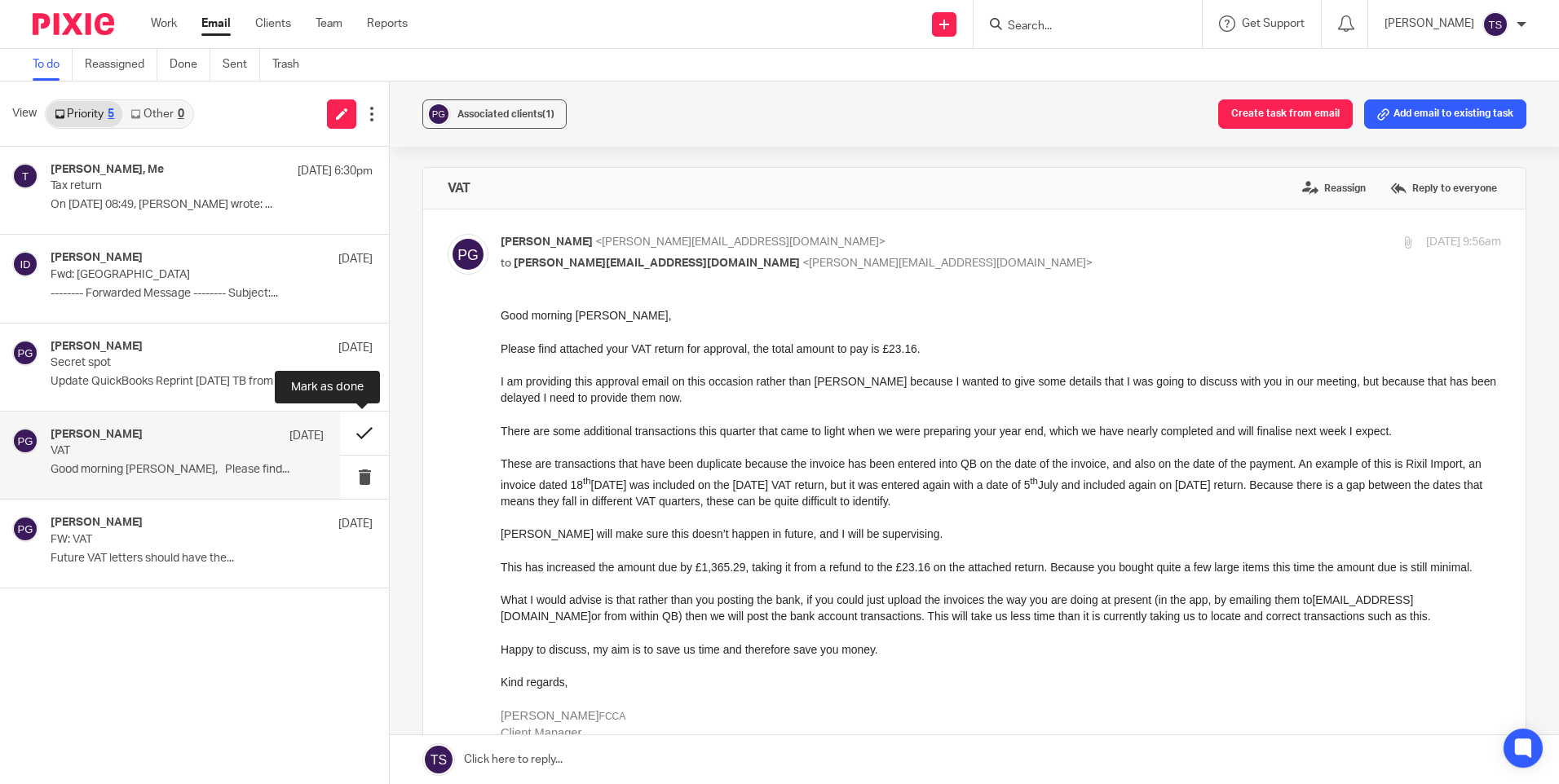
click at [363, 429] on button at bounding box center [364, 432] width 49 height 43
